Goal: Task Accomplishment & Management: Complete application form

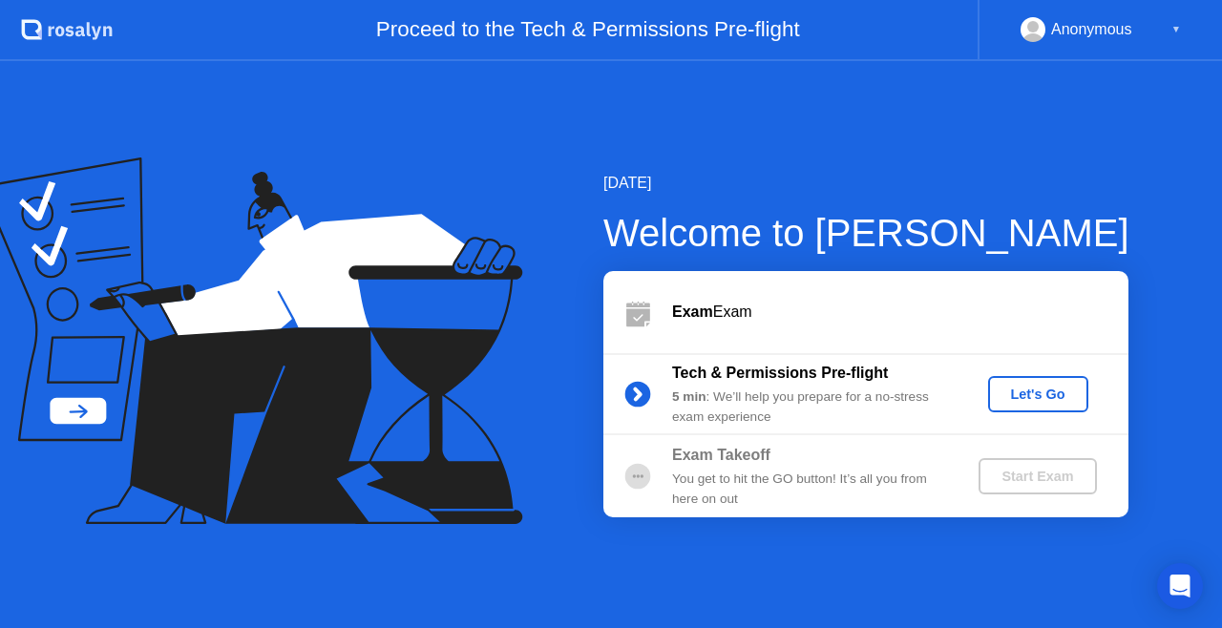
click at [1048, 407] on button "Let's Go" at bounding box center [1038, 394] width 100 height 36
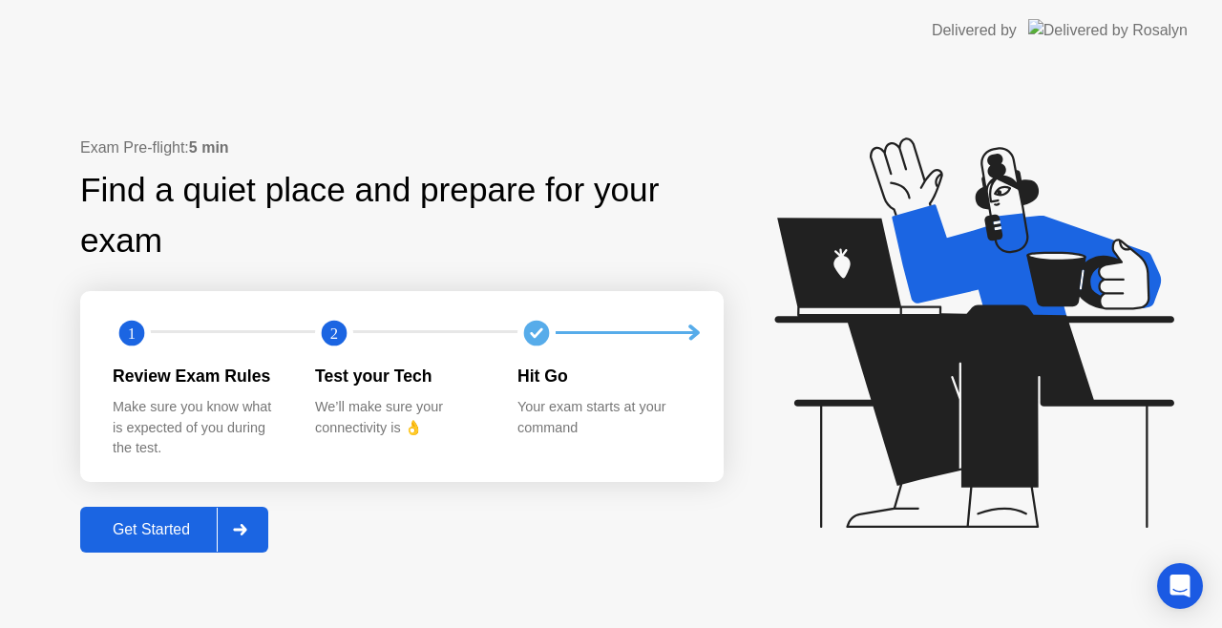
click at [157, 546] on button "Get Started" at bounding box center [174, 530] width 188 height 46
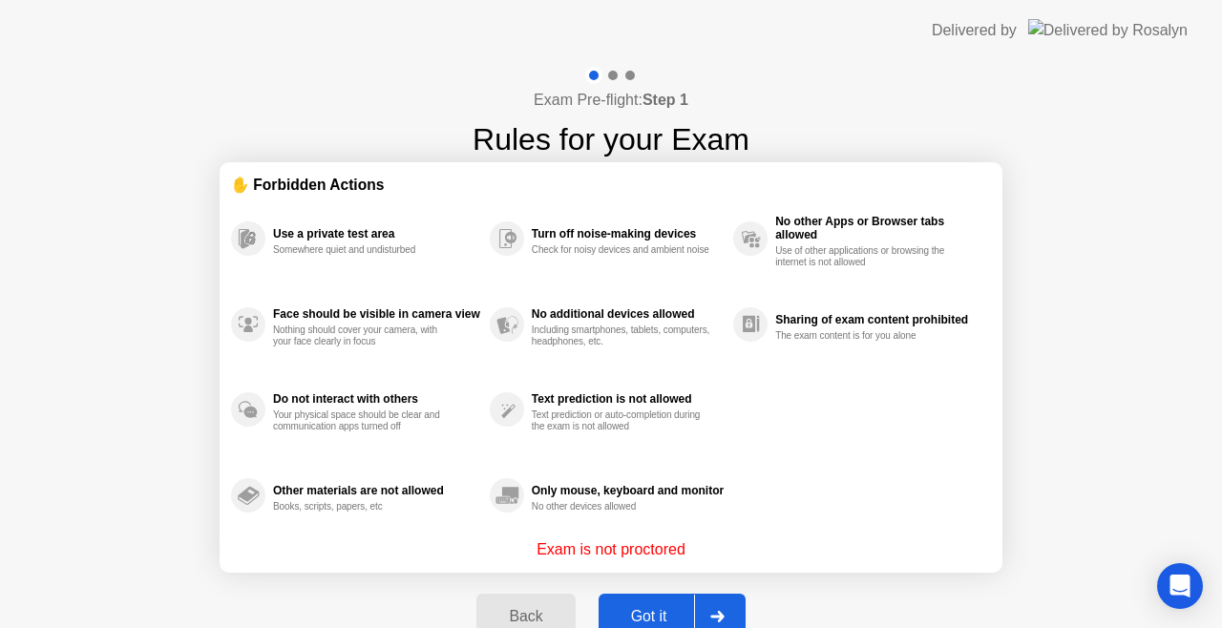
click at [638, 603] on button "Got it" at bounding box center [672, 617] width 147 height 46
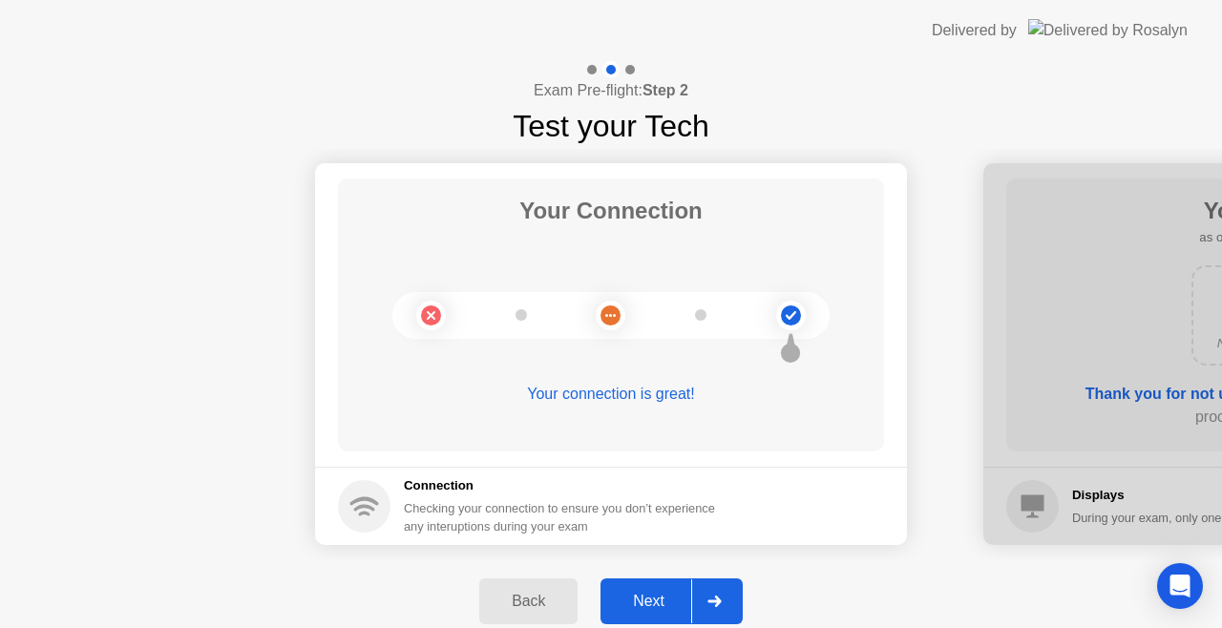
click at [653, 598] on div "Next" at bounding box center [648, 601] width 85 height 17
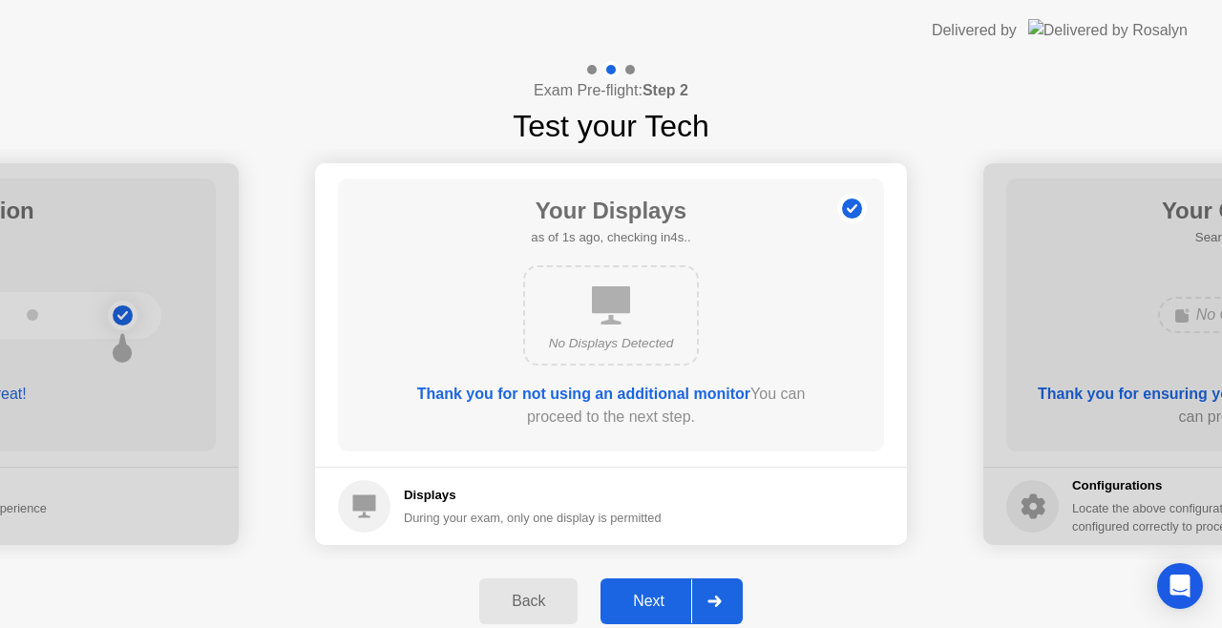
click at [664, 596] on div "Next" at bounding box center [648, 601] width 85 height 17
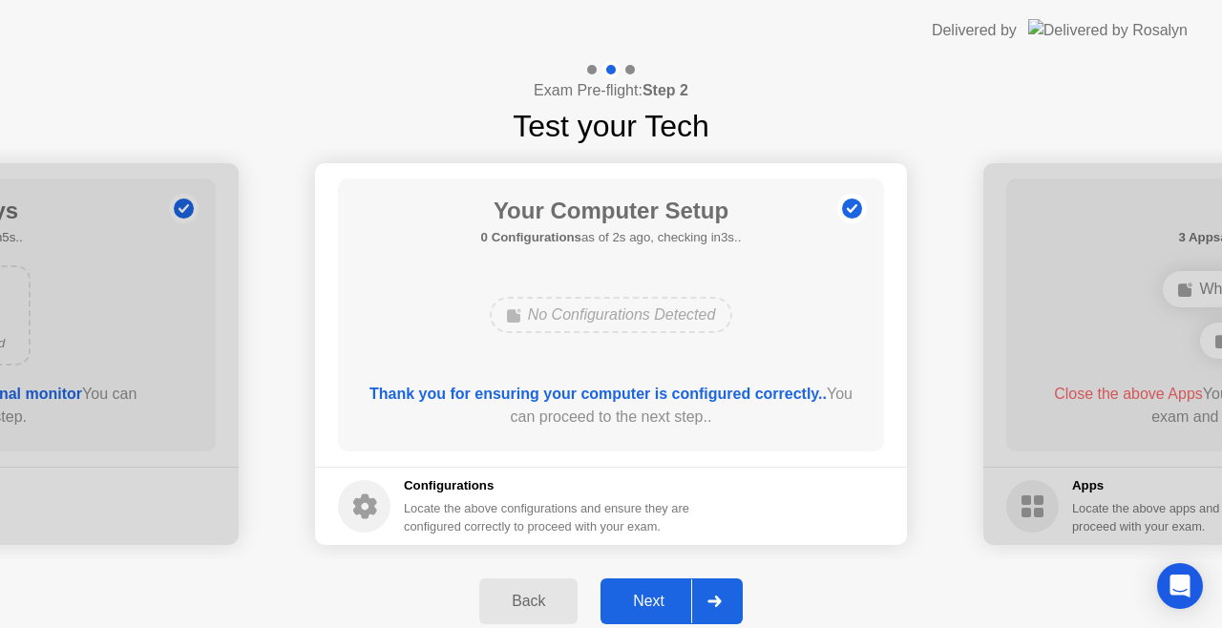
click at [662, 596] on div "Next" at bounding box center [648, 601] width 85 height 17
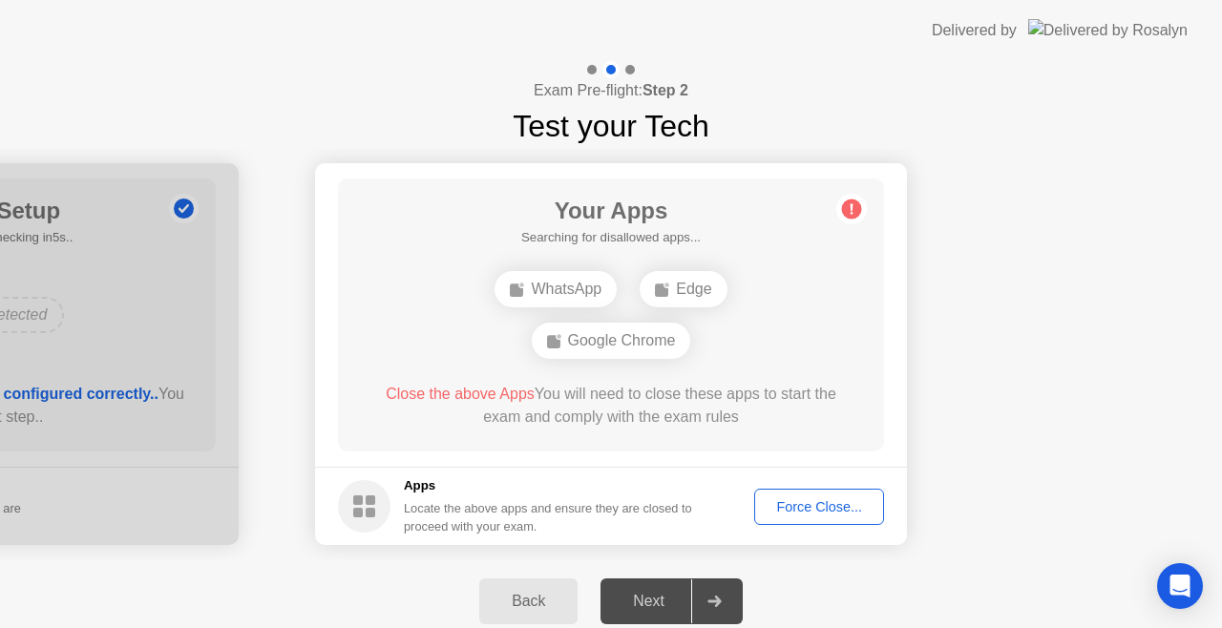
click at [884, 519] on footer "Apps Locate the above apps and ensure they are closed to proceed with your exam…" at bounding box center [611, 506] width 592 height 78
click at [873, 515] on div "Force Close..." at bounding box center [819, 506] width 116 height 15
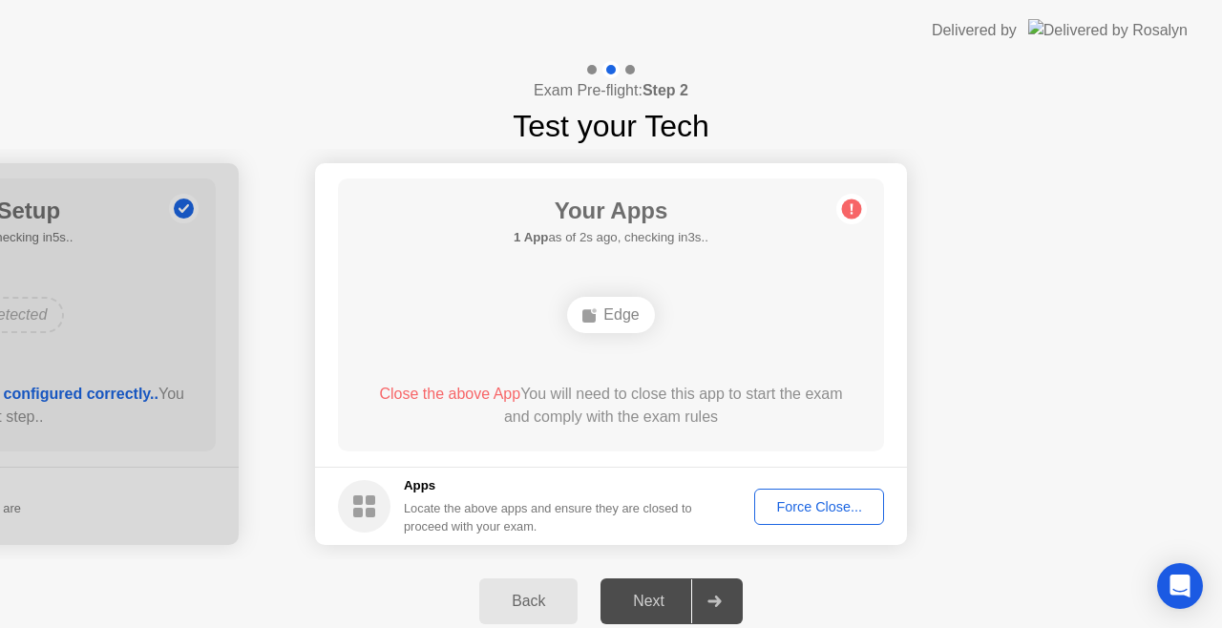
click at [725, 603] on div at bounding box center [714, 602] width 46 height 44
click at [793, 510] on div "Force Close..." at bounding box center [819, 506] width 116 height 15
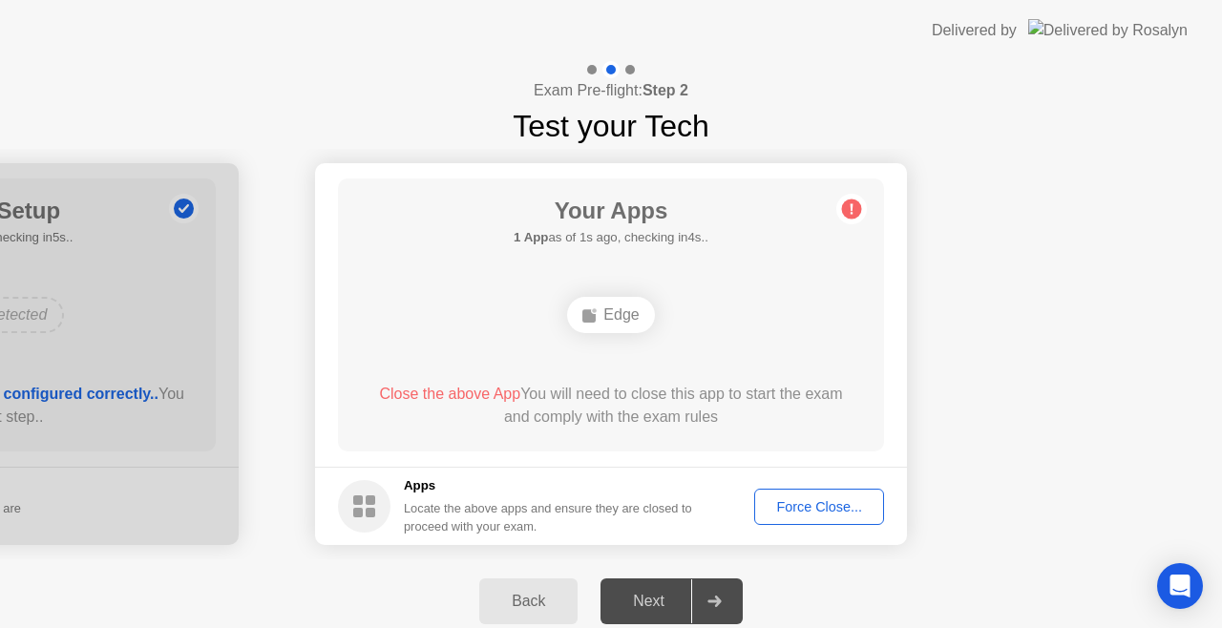
click at [859, 206] on circle at bounding box center [852, 210] width 20 height 20
click at [812, 499] on div "Force Close..." at bounding box center [819, 506] width 116 height 15
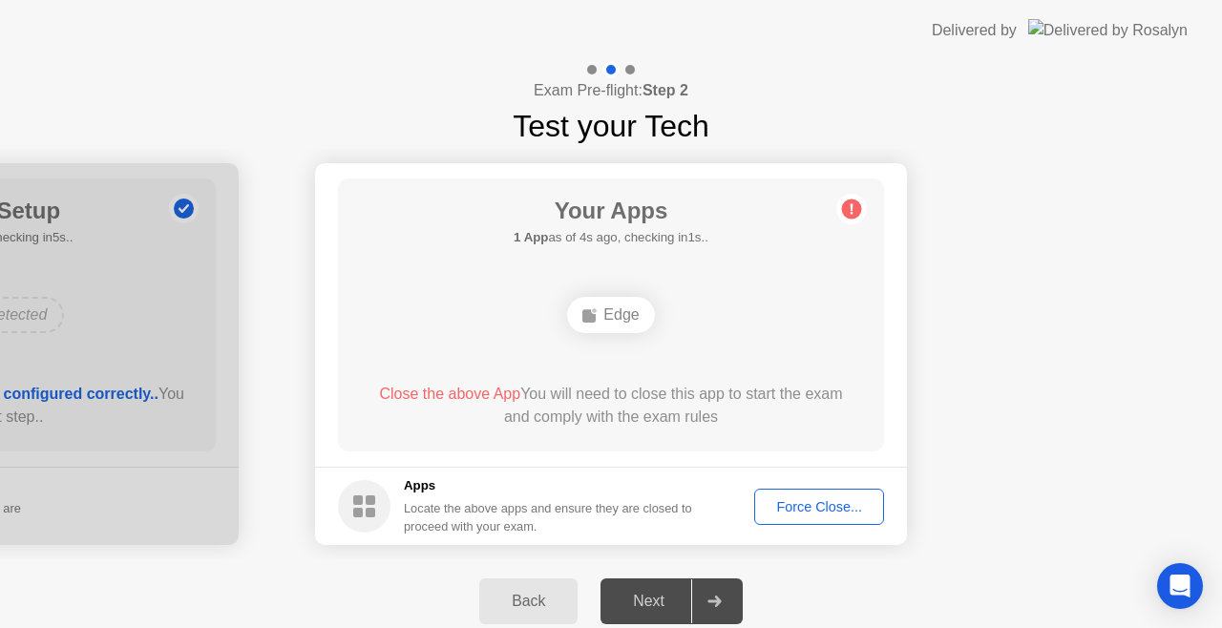
click at [708, 272] on div "Your Apps 1 App as of 4s ago, checking in1s.. Edge Close the above App You will…" at bounding box center [611, 315] width 546 height 273
click at [604, 317] on div "Edge" at bounding box center [610, 315] width 87 height 36
click at [672, 594] on div "Next" at bounding box center [648, 601] width 85 height 17
click at [810, 529] on footer "Apps Locate the above apps and ensure they are closed to proceed with your exam…" at bounding box center [611, 506] width 592 height 78
click at [808, 510] on div "Force Close..." at bounding box center [819, 506] width 116 height 15
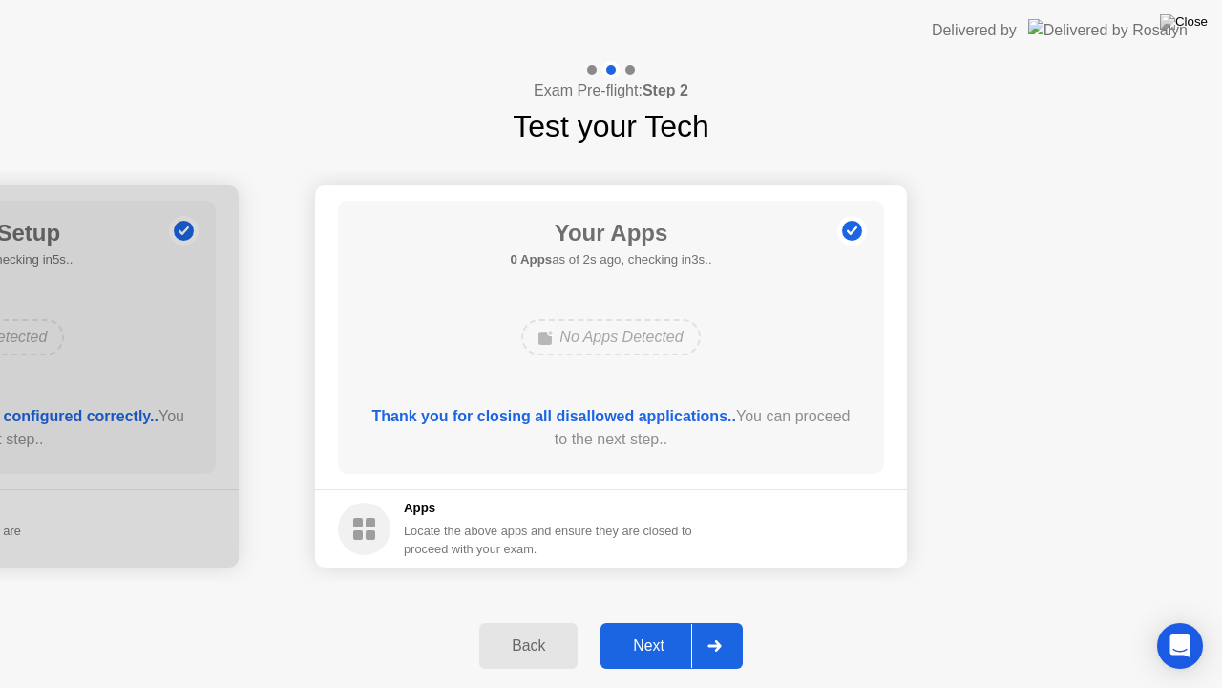
click at [646, 627] on div "Next" at bounding box center [648, 645] width 85 height 17
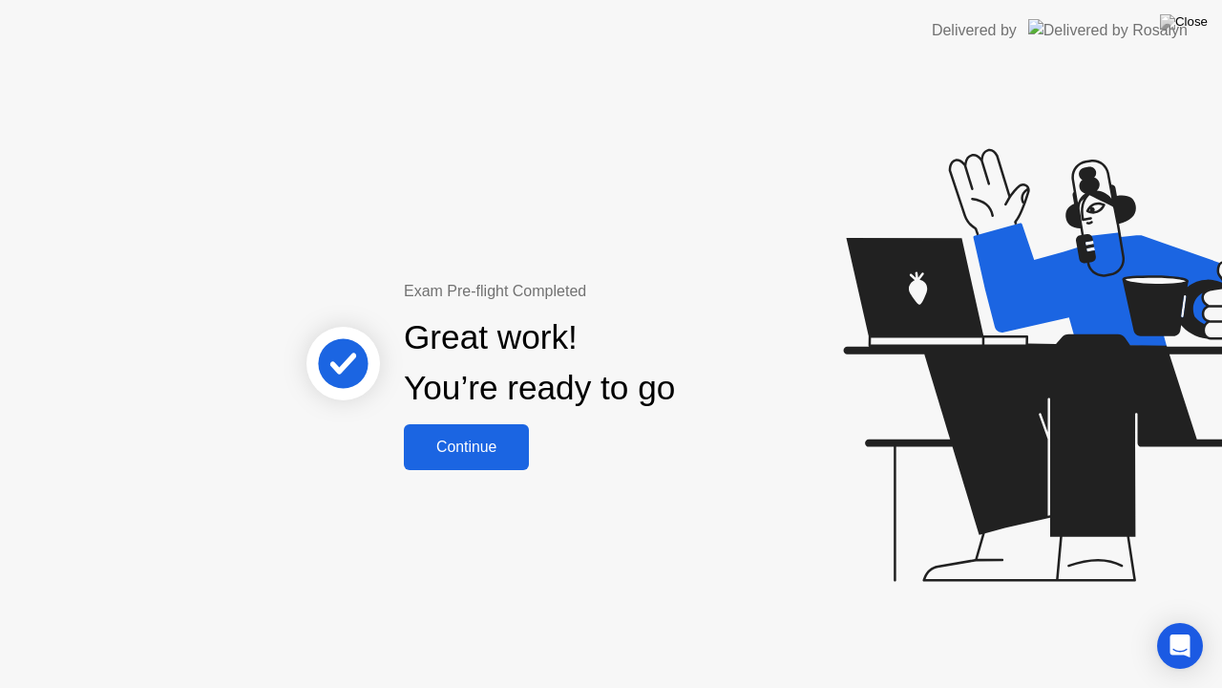
click at [445, 453] on div "Continue" at bounding box center [467, 446] width 114 height 17
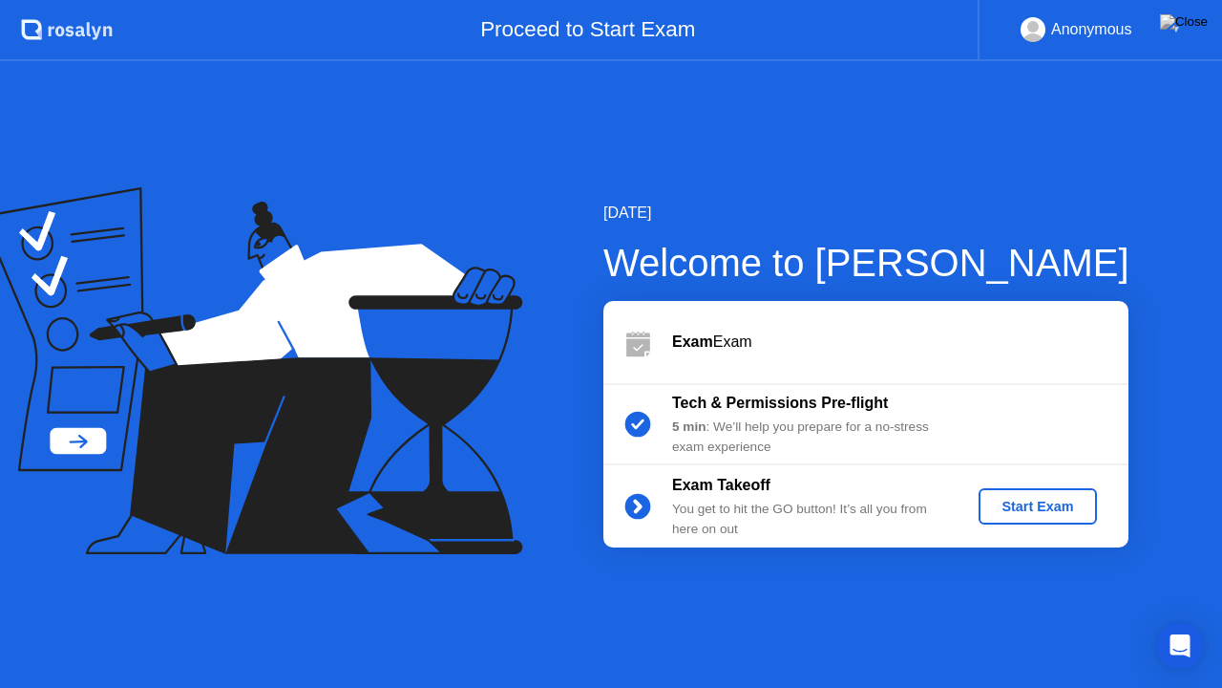
click at [1031, 500] on div "Start Exam" at bounding box center [1037, 505] width 102 height 15
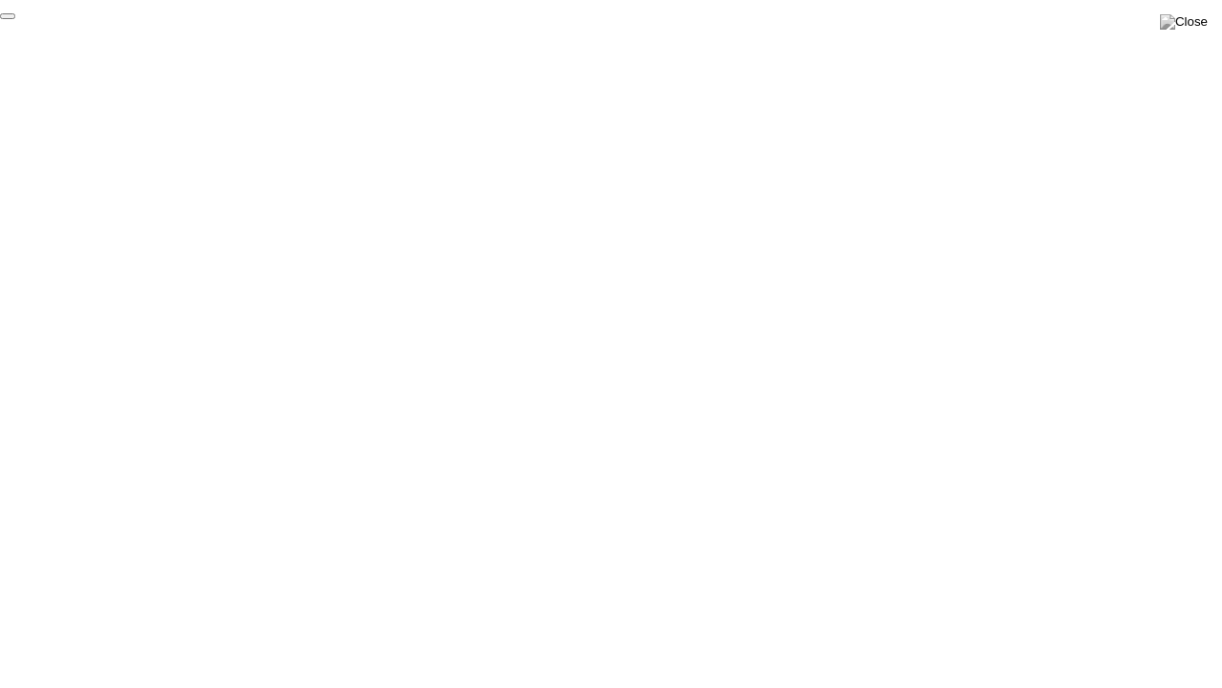
click div "End Proctoring Session"
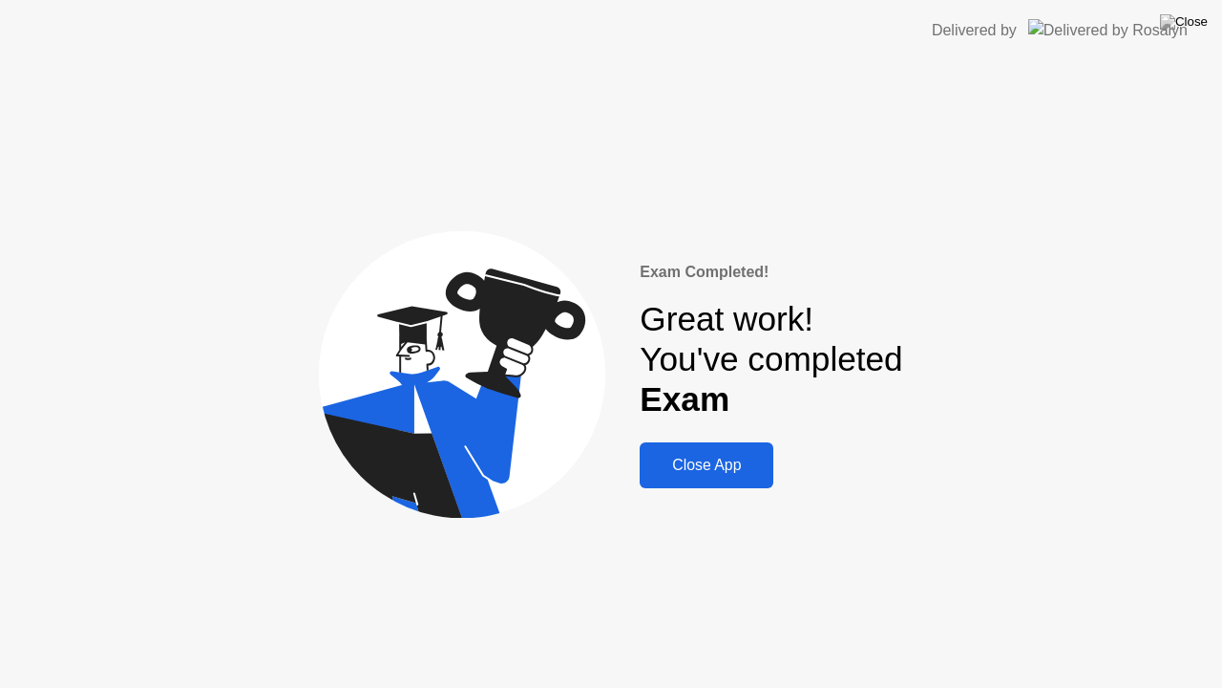
click at [730, 466] on div "Close App" at bounding box center [707, 464] width 122 height 17
